Goal: Information Seeking & Learning: Learn about a topic

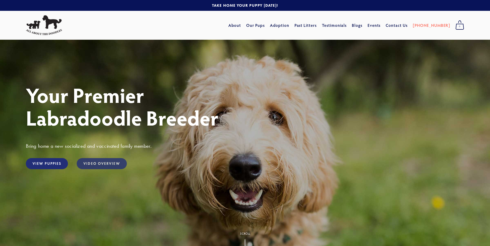
click at [100, 163] on link "Video Overview" at bounding box center [102, 163] width 50 height 11
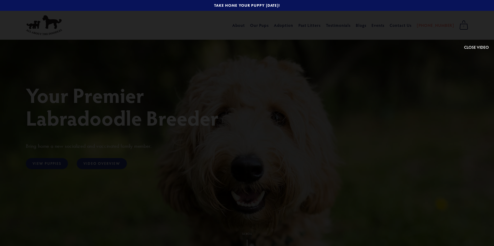
click at [479, 47] on button at bounding box center [476, 27] width 25 height 45
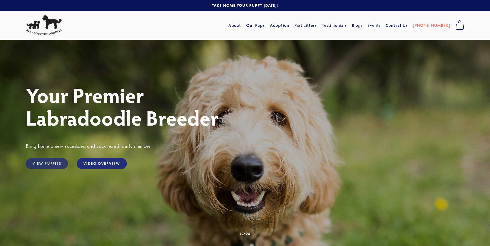
click at [60, 162] on link "View Puppies" at bounding box center [47, 163] width 42 height 11
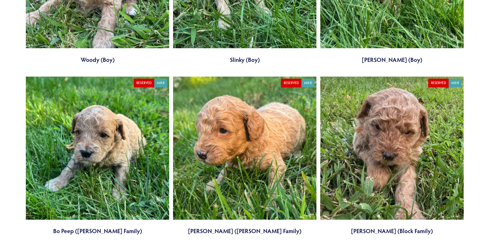
scroll to position [1008, 0]
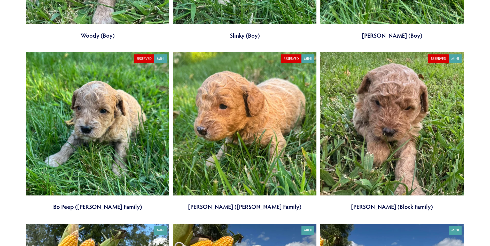
click at [221, 126] on link at bounding box center [244, 131] width 143 height 159
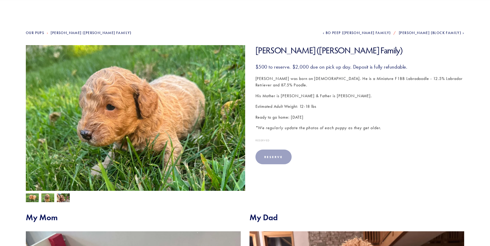
scroll to position [52, 0]
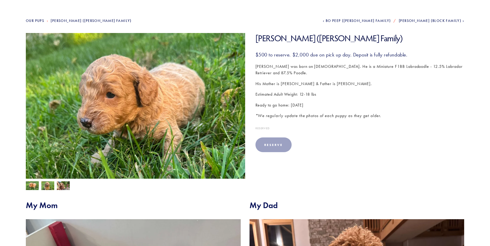
click at [50, 186] on img at bounding box center [47, 187] width 13 height 10
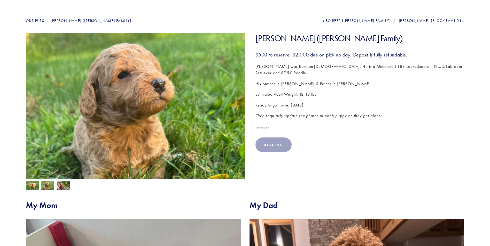
click at [63, 185] on img at bounding box center [63, 187] width 13 height 10
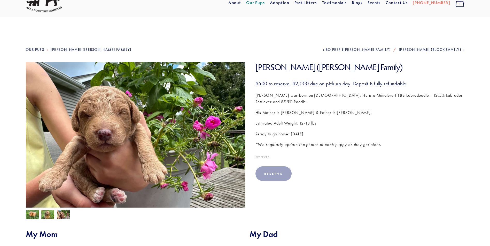
scroll to position [0, 0]
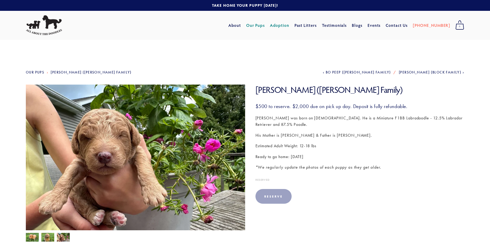
click at [289, 26] on link "Adoption" at bounding box center [279, 25] width 19 height 9
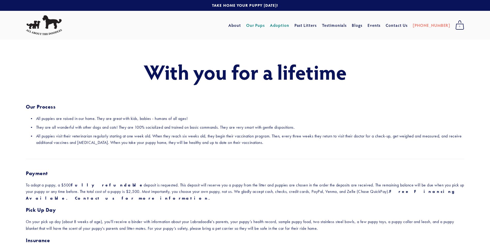
click at [265, 25] on link "Our Pups" at bounding box center [255, 25] width 19 height 9
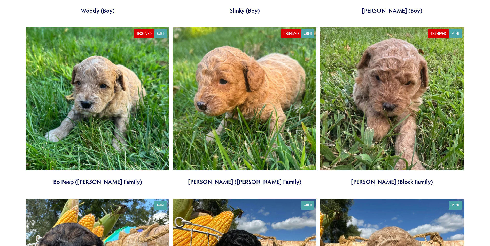
scroll to position [1033, 0]
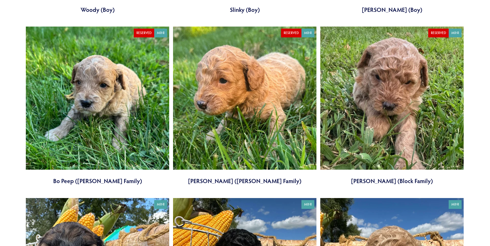
click at [228, 99] on link at bounding box center [244, 106] width 143 height 159
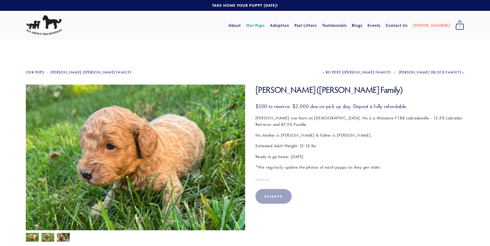
click at [51, 238] on img at bounding box center [47, 238] width 13 height 10
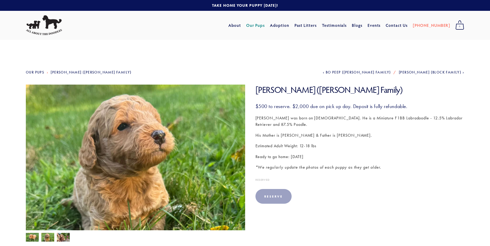
click at [61, 237] on img at bounding box center [63, 238] width 13 height 10
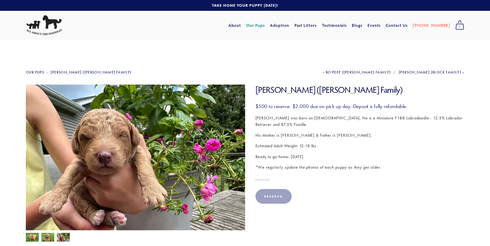
click at [45, 237] on img at bounding box center [47, 238] width 13 height 10
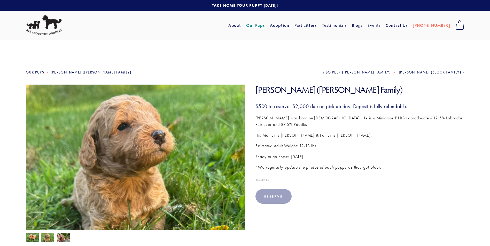
click at [31, 236] on img at bounding box center [32, 238] width 13 height 10
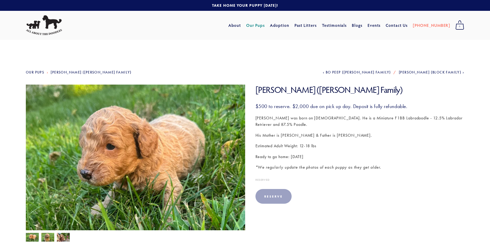
click at [61, 236] on img at bounding box center [63, 238] width 13 height 10
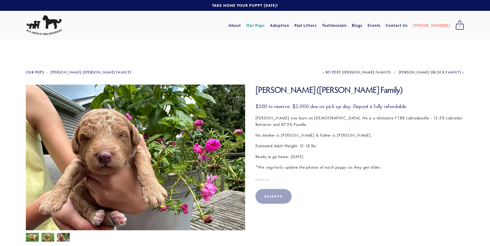
click at [50, 237] on img at bounding box center [47, 238] width 13 height 10
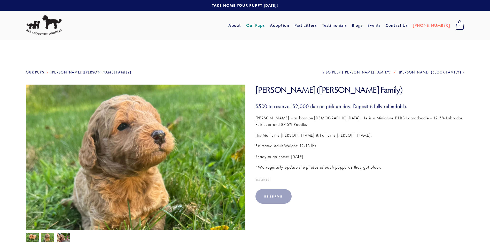
click at [45, 238] on img at bounding box center [47, 238] width 13 height 10
click at [63, 237] on img at bounding box center [63, 238] width 13 height 10
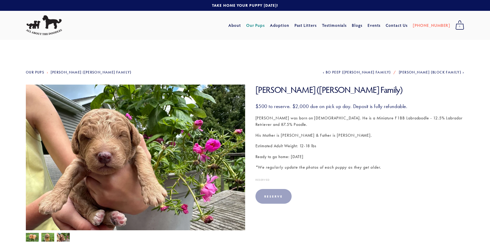
click at [35, 238] on img at bounding box center [32, 238] width 13 height 10
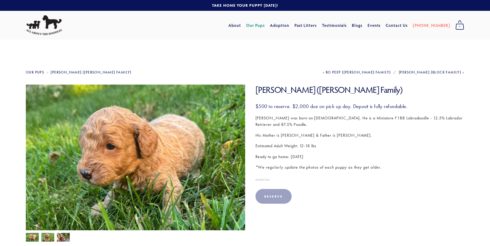
click at [48, 239] on img at bounding box center [47, 238] width 13 height 10
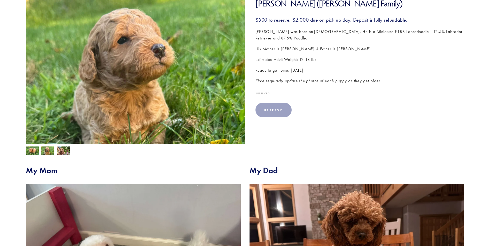
scroll to position [78, 0]
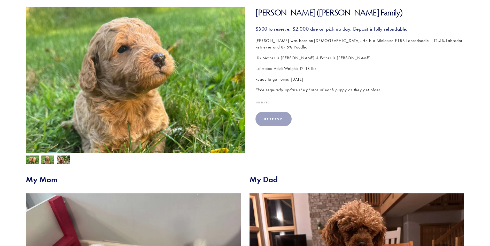
click at [51, 160] on img at bounding box center [47, 161] width 13 height 10
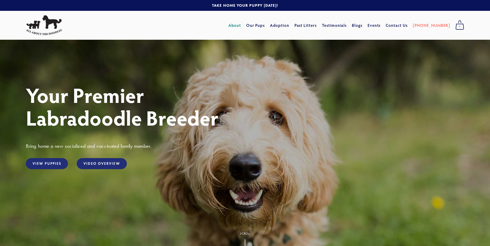
click at [241, 26] on link "About" at bounding box center [234, 25] width 13 height 9
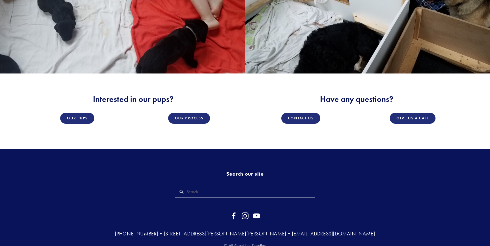
scroll to position [919, 0]
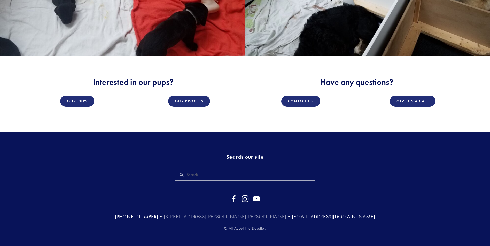
click at [218, 214] on link "[STREET_ADDRESS][PERSON_NAME][PERSON_NAME]" at bounding box center [225, 217] width 123 height 7
